Goal: Transaction & Acquisition: Purchase product/service

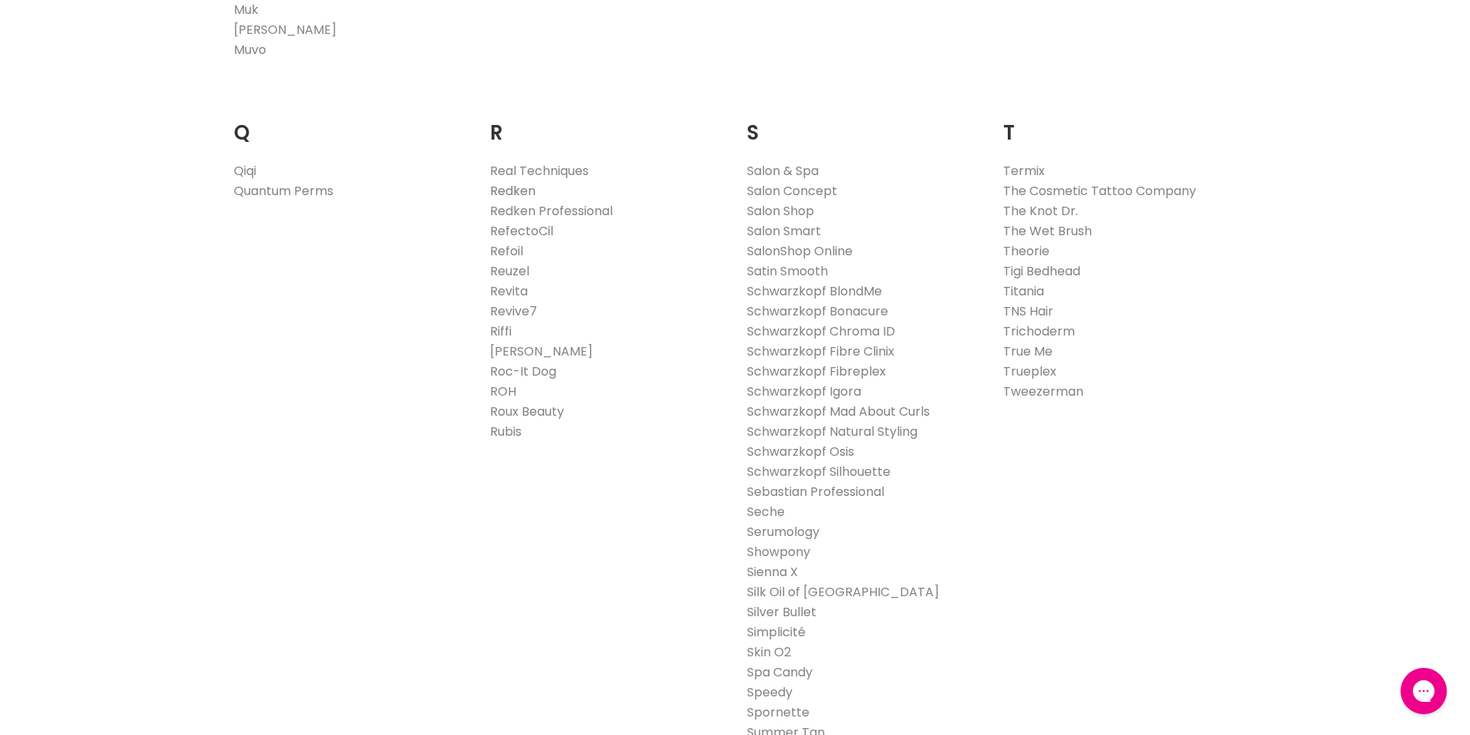
click at [501, 193] on link "Redken" at bounding box center [513, 191] width 46 height 18
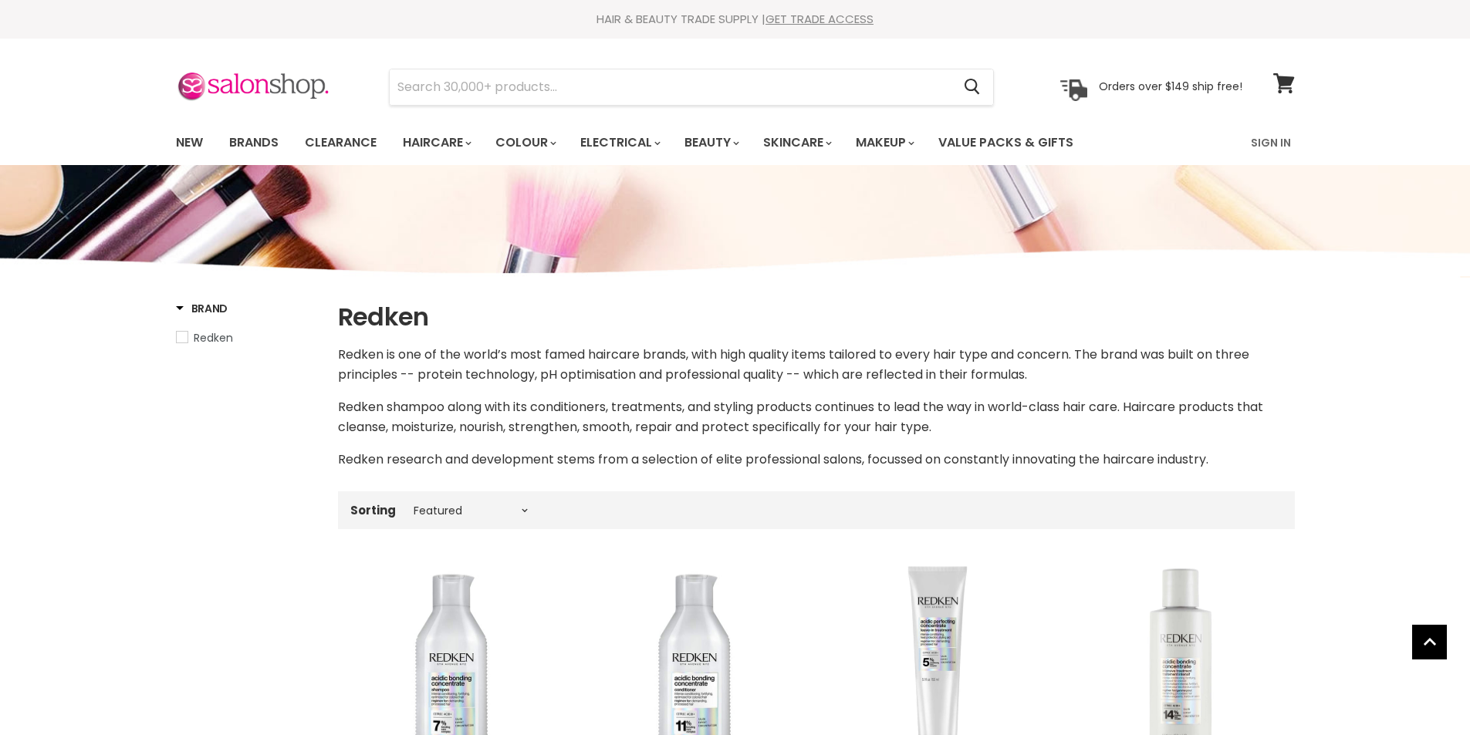
select select "manual"
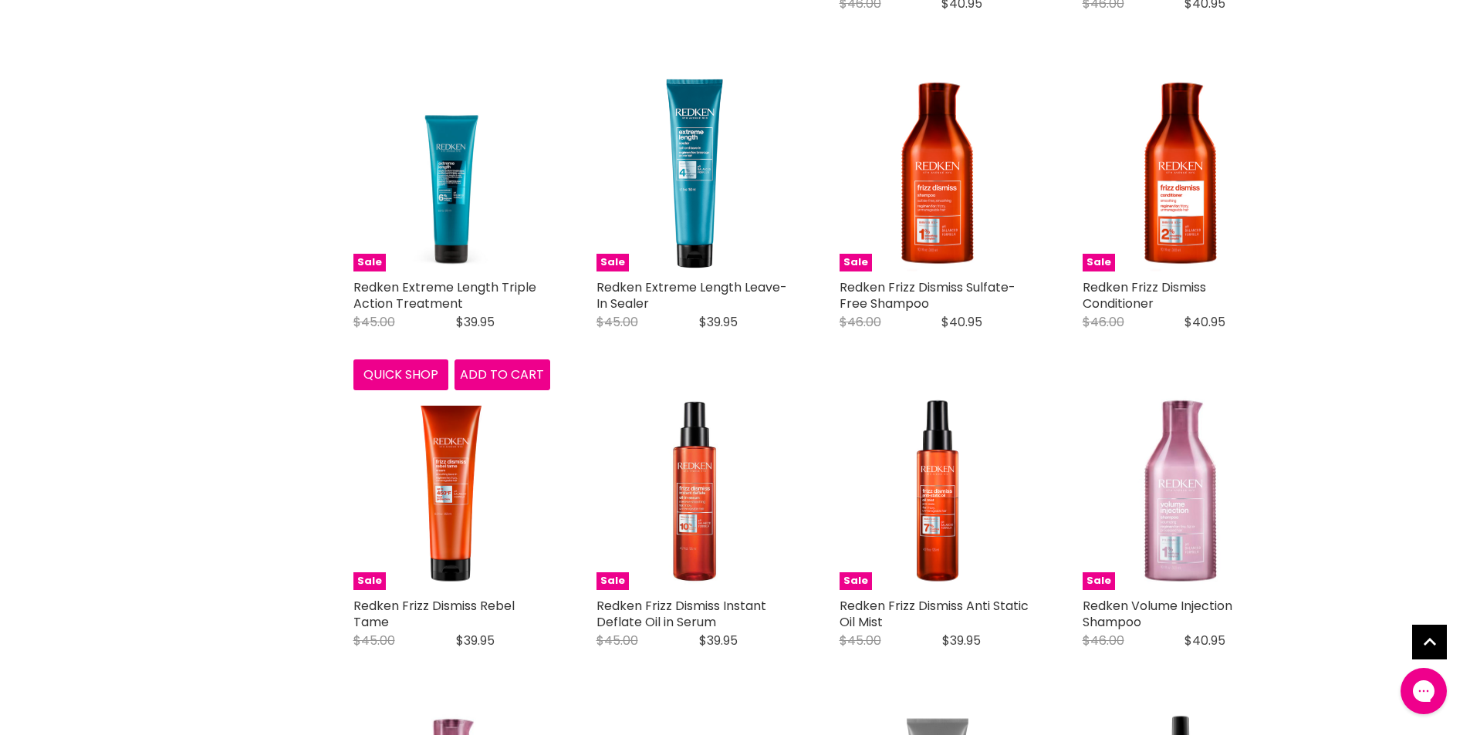
scroll to position [2777, 0]
